Goal: Task Accomplishment & Management: Use online tool/utility

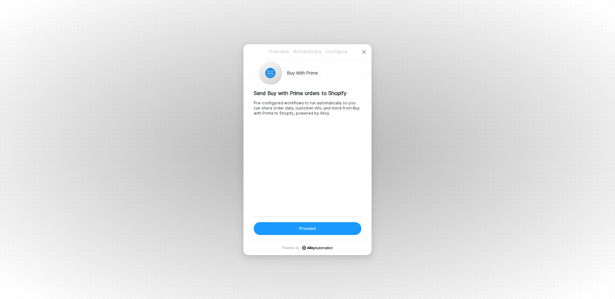
click at [328, 226] on button "Proceed" at bounding box center [308, 228] width 108 height 13
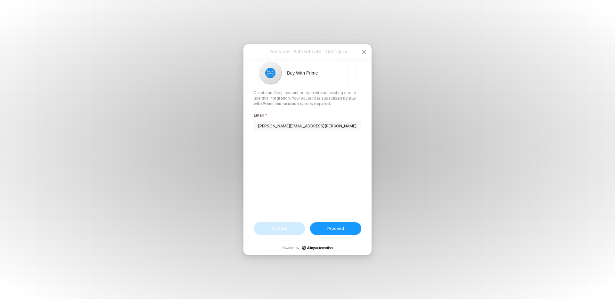
drag, startPoint x: 326, startPoint y: 126, endPoint x: 230, endPoint y: 119, distance: 96.4
click at [230, 119] on div "Overview Authenticate Configure Overview Authenticate Configure Buy With Prime …" at bounding box center [307, 149] width 615 height 299
type input "mbrainard@innovacyn.com"
click at [336, 229] on div "Proceed" at bounding box center [336, 228] width 17 height 5
click at [343, 233] on button "Login" at bounding box center [335, 228] width 51 height 13
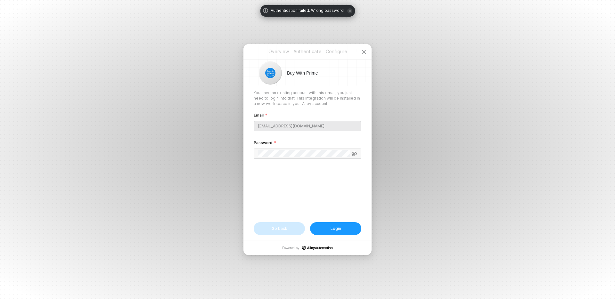
click at [327, 163] on form "Email mbrainard@innovacyn.com Password" at bounding box center [308, 139] width 108 height 55
click at [247, 151] on div "Overview Authenticate Configure Buy With Prime You have an existing account wit…" at bounding box center [308, 142] width 128 height 196
click at [333, 230] on div "Login" at bounding box center [336, 228] width 11 height 5
click at [317, 180] on div "You have an existing account with this email, you just need to login into that.…" at bounding box center [308, 153] width 108 height 127
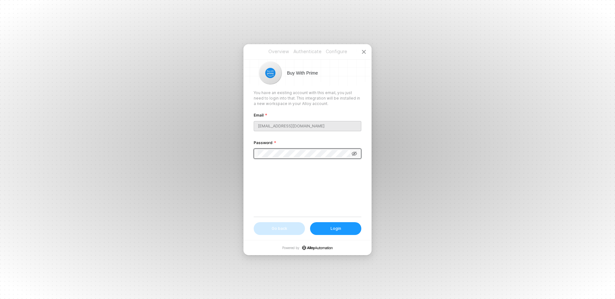
click at [225, 148] on div "Overview Authenticate Configure Overview Authenticate Configure Buy With Prime …" at bounding box center [307, 149] width 615 height 299
drag, startPoint x: 272, startPoint y: 79, endPoint x: 274, endPoint y: 85, distance: 6.6
click at [273, 80] on div at bounding box center [270, 73] width 23 height 23
drag, startPoint x: 280, startPoint y: 142, endPoint x: 280, endPoint y: 160, distance: 17.6
click at [280, 143] on div "Password" at bounding box center [308, 144] width 108 height 10
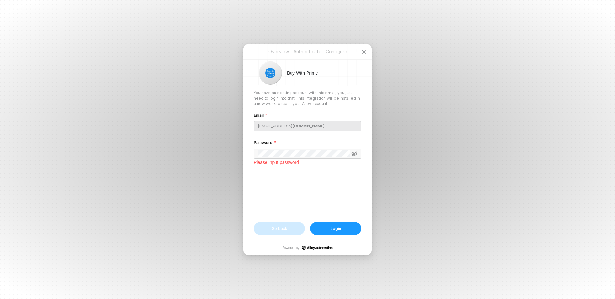
click at [280, 160] on div "Please input password" at bounding box center [308, 162] width 108 height 7
click at [355, 157] on span at bounding box center [308, 154] width 108 height 10
click at [356, 153] on icon at bounding box center [355, 153] width 6 height 5
click at [342, 234] on button "Login" at bounding box center [335, 228] width 51 height 13
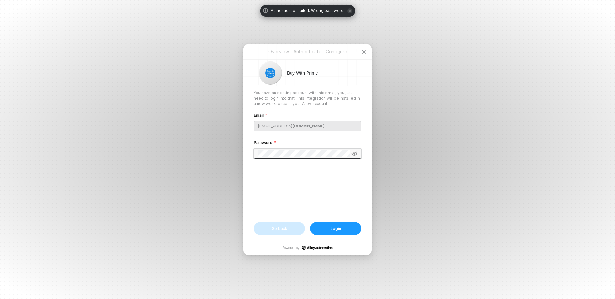
click at [241, 153] on div "Overview Authenticate Configure Overview Authenticate Configure Buy With Prime …" at bounding box center [307, 149] width 615 height 299
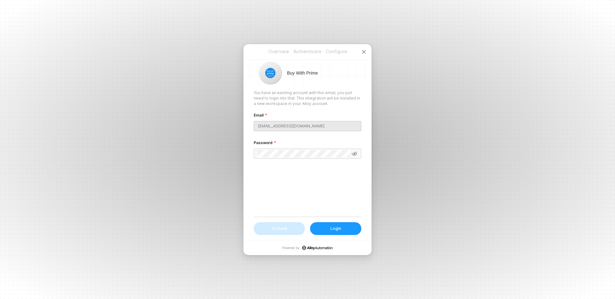
click at [335, 234] on button "Login" at bounding box center [335, 228] width 51 height 13
click at [363, 49] on icon "icon-close" at bounding box center [364, 51] width 5 height 5
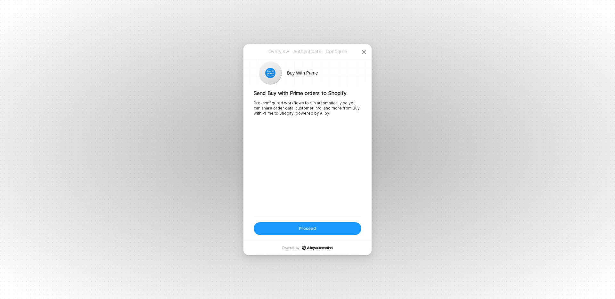
click at [336, 231] on button "Proceed" at bounding box center [308, 228] width 108 height 13
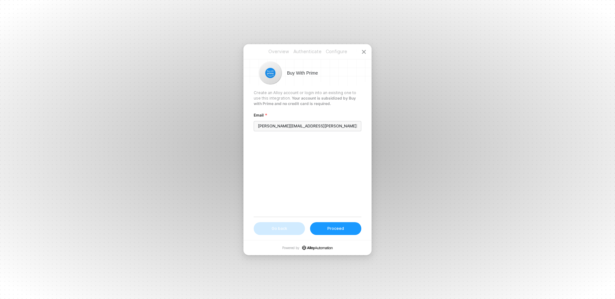
type input "[PERSON_NAME][EMAIL_ADDRESS][PERSON_NAME][DOMAIN_NAME]"
click at [319, 225] on button "Proceed" at bounding box center [335, 228] width 51 height 13
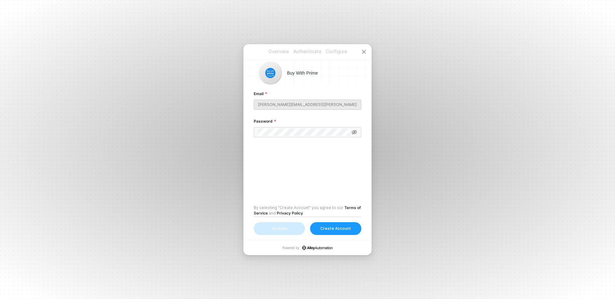
click at [343, 230] on div "Create Account" at bounding box center [336, 228] width 31 height 5
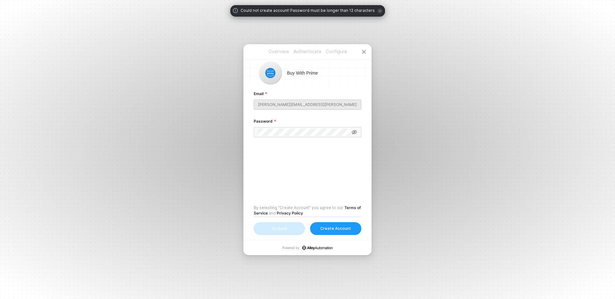
click at [285, 125] on div "Password" at bounding box center [308, 123] width 108 height 10
click at [233, 127] on div "Overview Authenticate Configure Overview Authenticate Configure Buy With Prime …" at bounding box center [307, 149] width 615 height 299
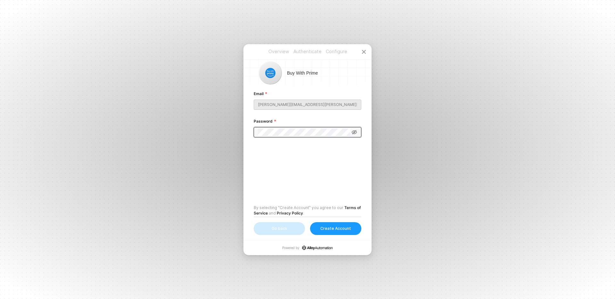
click at [357, 131] on icon at bounding box center [355, 132] width 6 height 5
click at [341, 231] on div "Create Account" at bounding box center [336, 228] width 31 height 5
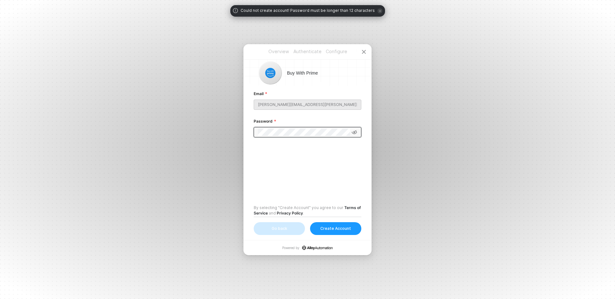
click at [254, 133] on span at bounding box center [308, 132] width 108 height 10
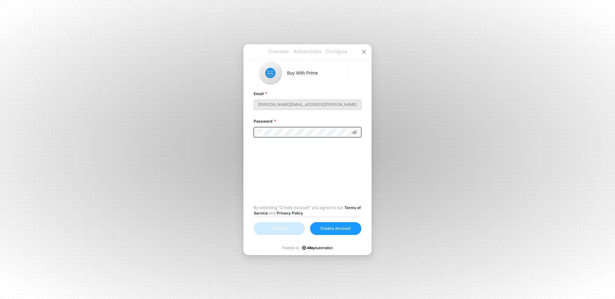
click at [341, 230] on div "Create Account" at bounding box center [336, 228] width 31 height 5
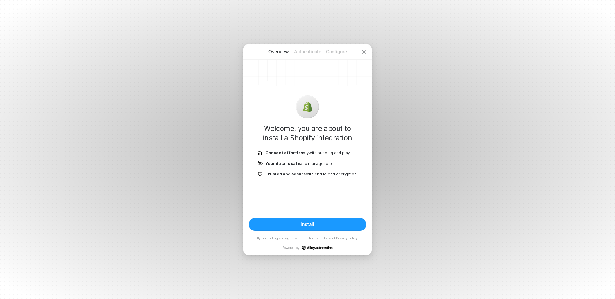
click at [307, 224] on div "Install" at bounding box center [307, 224] width 13 height 5
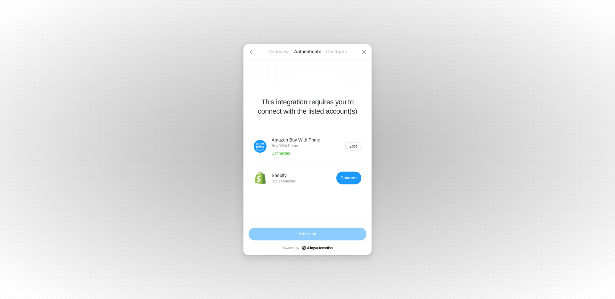
click at [354, 181] on button "Connect" at bounding box center [349, 178] width 25 height 13
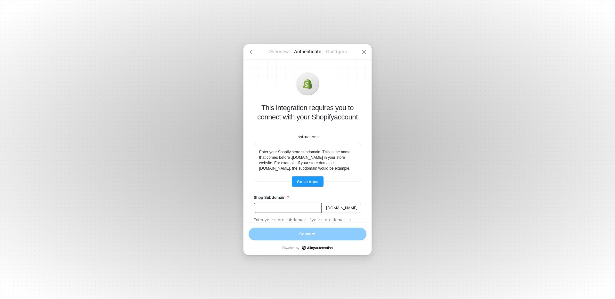
click at [281, 213] on input "Shop Subdomain" at bounding box center [288, 208] width 68 height 10
paste input "dzptky-b0"
type input "dzptky-b0"
click at [299, 233] on div "Connect" at bounding box center [307, 233] width 19 height 5
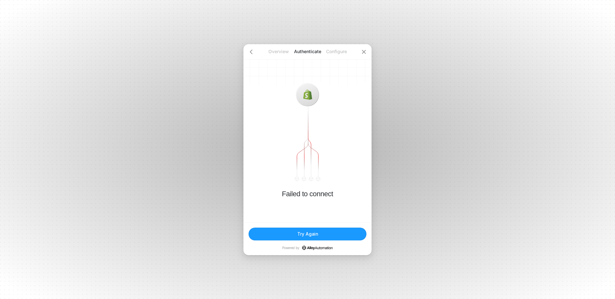
click at [311, 236] on div "Try Again" at bounding box center [307, 233] width 21 height 5
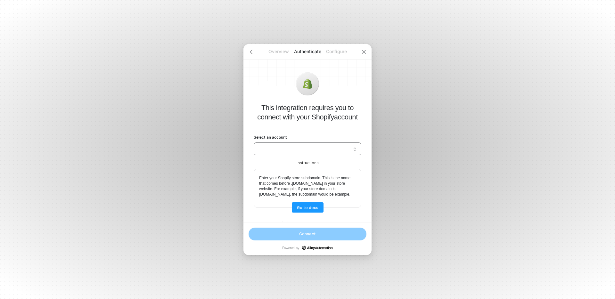
click at [307, 147] on input "Select an account" at bounding box center [308, 149] width 100 height 10
click at [297, 165] on div "Shopify dzptky-b0.myshopify.com" at bounding box center [307, 163] width 99 height 6
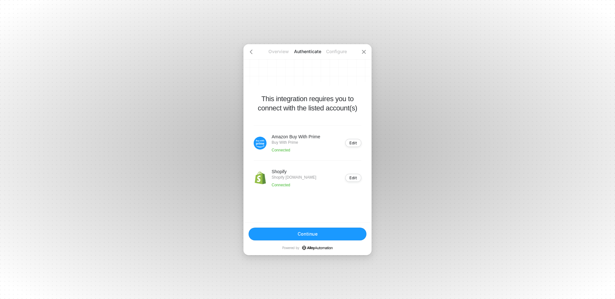
click at [332, 235] on button "Continue" at bounding box center [308, 234] width 118 height 13
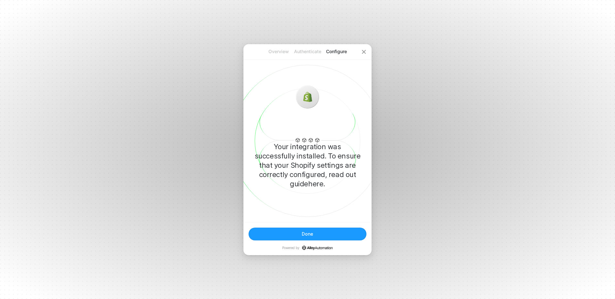
click at [310, 235] on div "Done" at bounding box center [308, 233] width 12 height 5
click at [308, 158] on p "Your integration was successfully installed. To ensure that your Shopify settin…" at bounding box center [308, 165] width 108 height 46
click at [313, 234] on button "Done" at bounding box center [308, 234] width 118 height 13
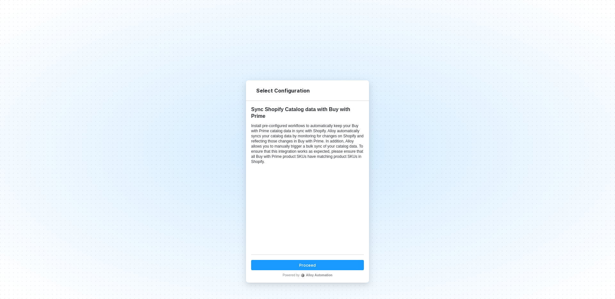
click at [308, 263] on div "Proceed" at bounding box center [307, 265] width 17 height 5
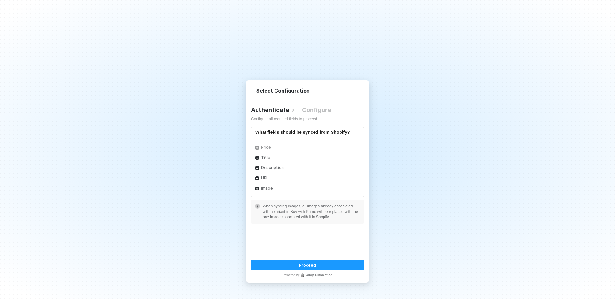
click at [323, 267] on button "Proceed" at bounding box center [307, 265] width 113 height 10
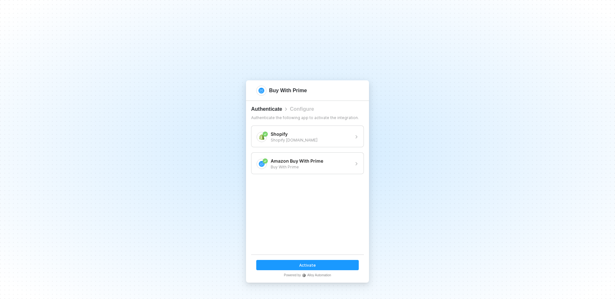
click at [329, 265] on button "Activate" at bounding box center [307, 265] width 103 height 10
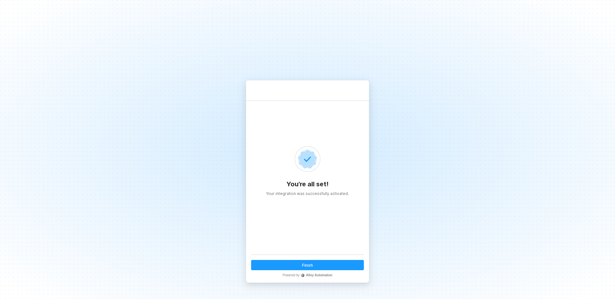
click at [329, 265] on button "Finish" at bounding box center [307, 265] width 113 height 10
